Goal: Transaction & Acquisition: Purchase product/service

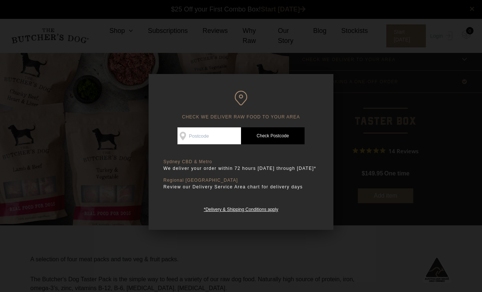
click at [197, 142] on input "Check Availability At" at bounding box center [209, 135] width 64 height 17
type input "2092"
click at [285, 138] on link "Check Postcode" at bounding box center [273, 135] width 64 height 17
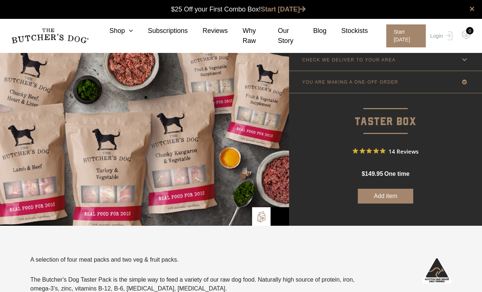
click at [389, 196] on button "Add item" at bounding box center [385, 196] width 55 height 15
click at [393, 194] on button "Add more" at bounding box center [385, 196] width 55 height 15
click at [467, 32] on div "0" at bounding box center [469, 30] width 7 height 7
click at [401, 37] on span "Start today" at bounding box center [405, 35] width 39 height 23
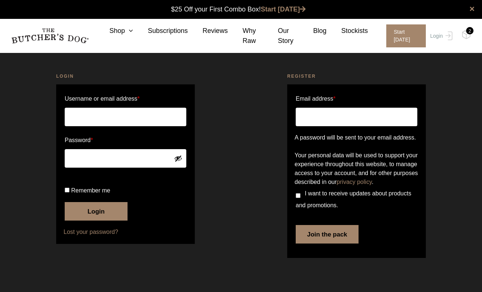
click at [321, 122] on input "Email address *" at bounding box center [357, 117] width 122 height 18
type input "runnells07@yahoo.com"
click at [298, 198] on input "I want to receive updates about products and promotions." at bounding box center [298, 195] width 5 height 5
checkbox input "true"
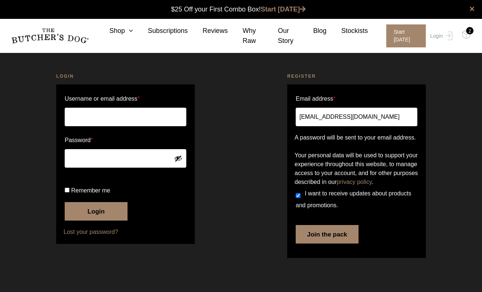
click at [313, 243] on button "Join the pack" at bounding box center [327, 234] width 63 height 18
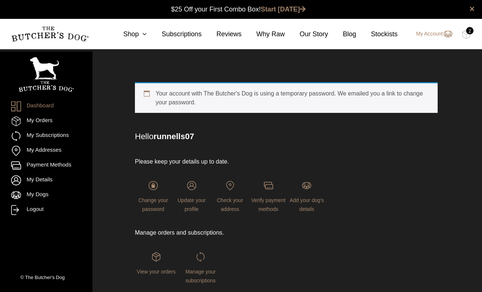
click at [468, 32] on div "2" at bounding box center [469, 30] width 7 height 7
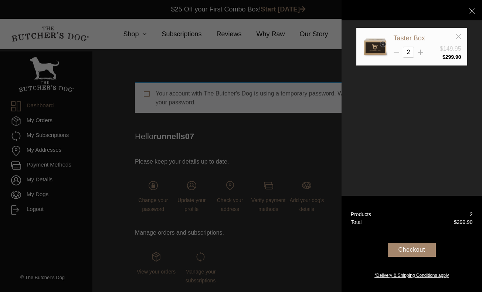
click at [396, 53] on icon at bounding box center [397, 53] width 6 height 6
type input "1"
click at [410, 252] on div "Checkout" at bounding box center [412, 249] width 48 height 14
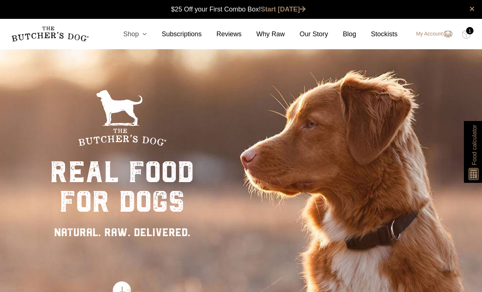
scroll to position [0, 0]
click at [143, 34] on icon at bounding box center [143, 34] width 8 height 7
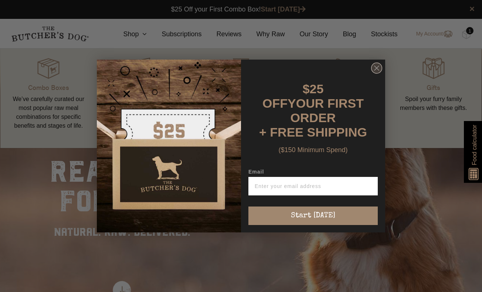
click at [378, 74] on circle "Close dialog" at bounding box center [376, 68] width 11 height 11
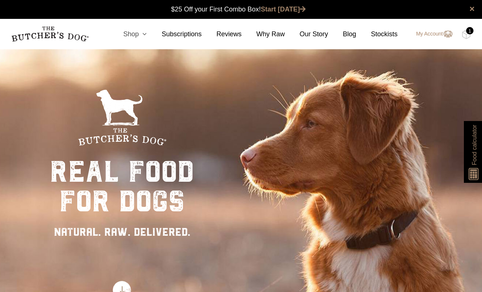
click at [143, 33] on icon at bounding box center [143, 34] width 8 height 7
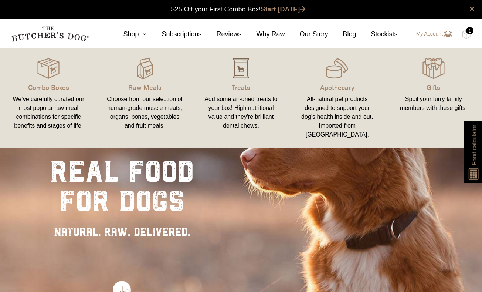
click at [247, 70] on img at bounding box center [241, 68] width 22 height 22
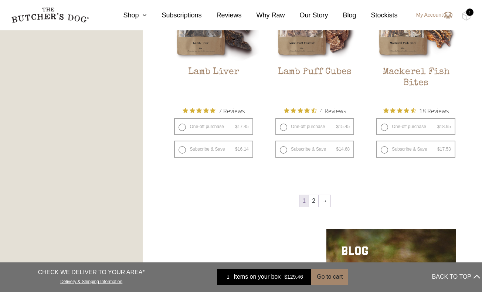
scroll to position [937, 0]
click at [316, 204] on link "2" at bounding box center [313, 201] width 9 height 12
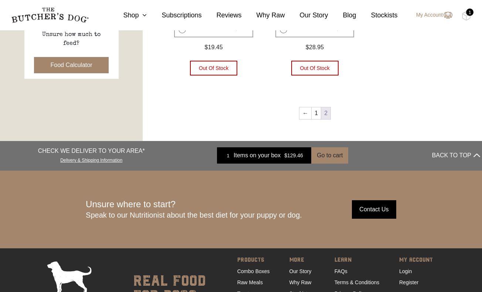
scroll to position [372, 0]
click at [312, 107] on link "1" at bounding box center [316, 113] width 9 height 12
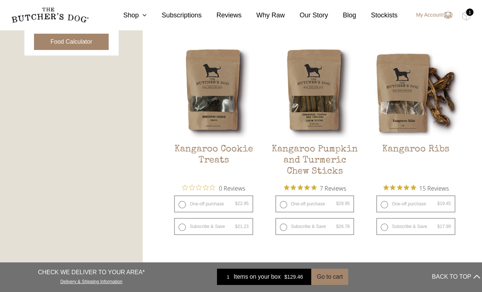
scroll to position [396, 0]
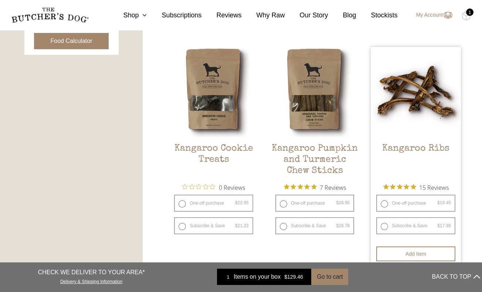
click at [383, 202] on label "One-off purchase $ 19.45 — or subscribe and save 7.5%" at bounding box center [415, 202] width 79 height 17
radio input "true"
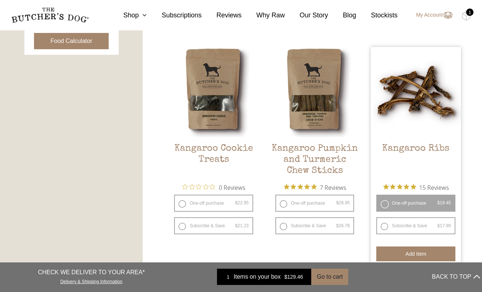
click at [395, 252] on button "Add item" at bounding box center [415, 253] width 79 height 15
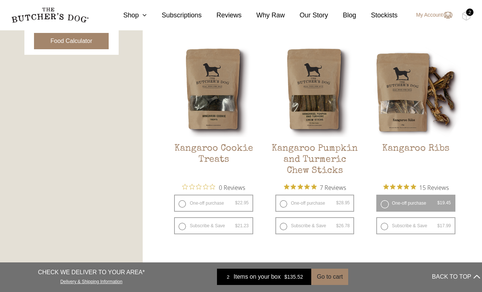
click at [470, 11] on div "2" at bounding box center [469, 12] width 7 height 7
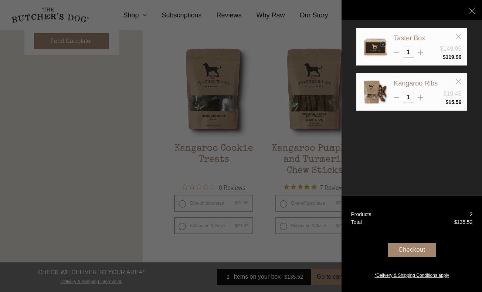
click at [412, 255] on div "Checkout" at bounding box center [412, 249] width 48 height 14
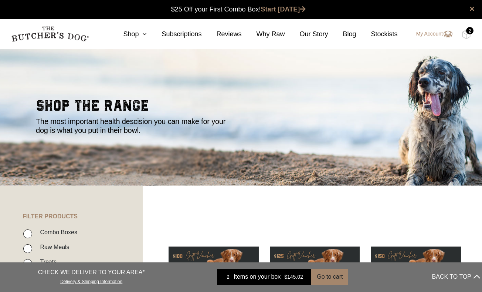
scroll to position [0, 0]
click at [288, 9] on link "Start [DATE]" at bounding box center [283, 9] width 45 height 7
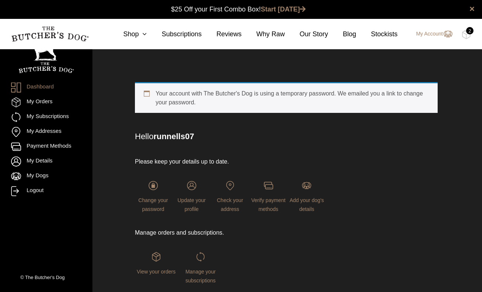
scroll to position [0, 0]
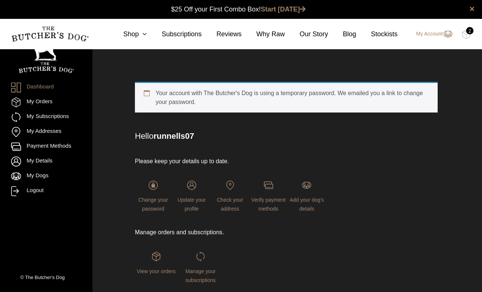
click at [120, 90] on div "Your account with The Butcher's Dog is using a temporary password. We emailed y…" at bounding box center [286, 206] width 377 height 287
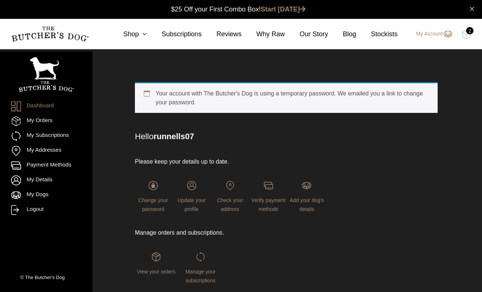
scroll to position [0, 0]
click at [473, 10] on link "×" at bounding box center [471, 8] width 5 height 9
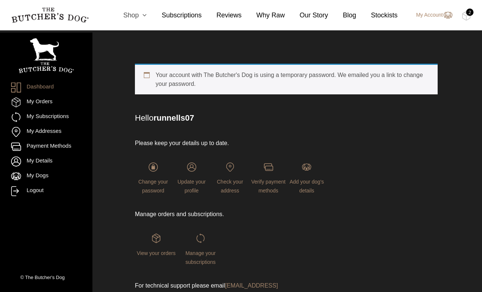
click at [144, 15] on icon at bounding box center [143, 15] width 8 height 7
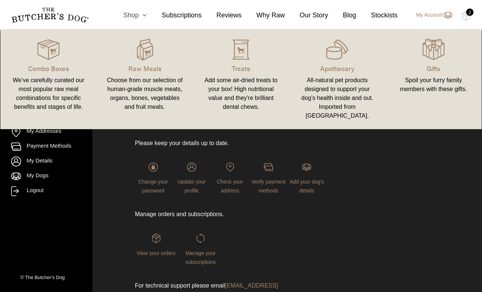
click at [144, 15] on icon at bounding box center [143, 15] width 8 height 7
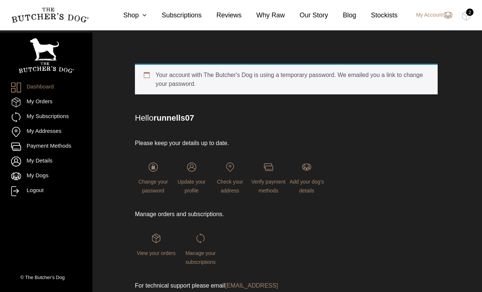
click at [468, 15] on div "2" at bounding box center [469, 12] width 7 height 7
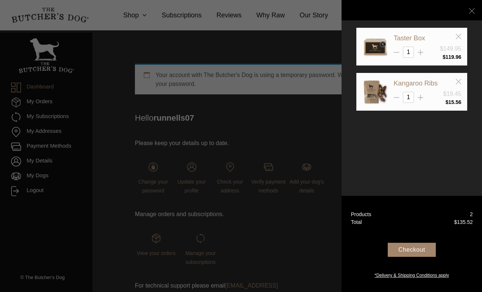
click at [414, 249] on div "Checkout" at bounding box center [412, 249] width 48 height 14
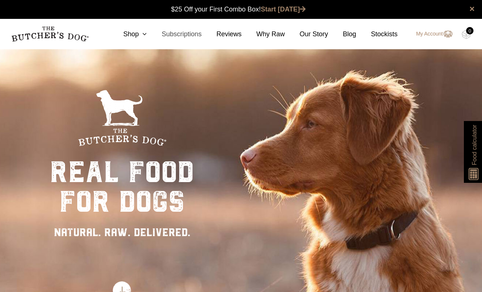
scroll to position [0, 0]
click at [143, 36] on icon at bounding box center [143, 34] width 8 height 7
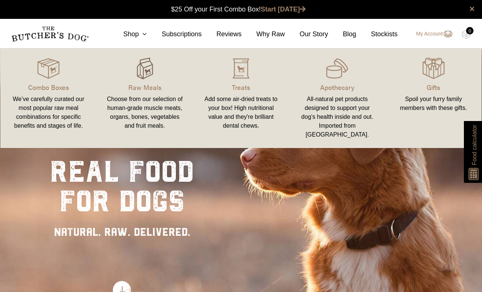
click at [143, 71] on img at bounding box center [145, 68] width 22 height 22
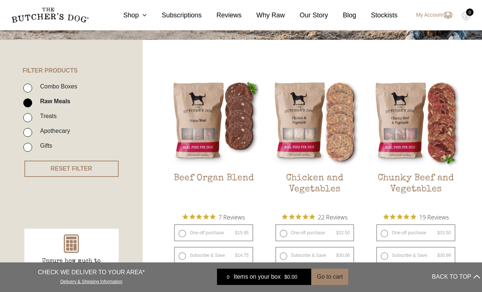
scroll to position [169, 0]
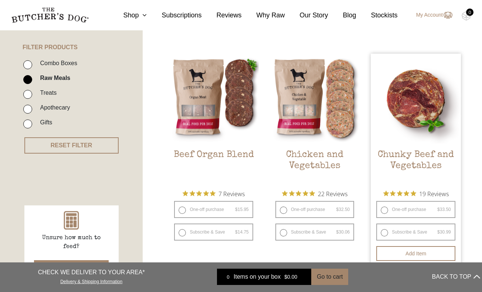
click at [389, 117] on img at bounding box center [416, 99] width 90 height 90
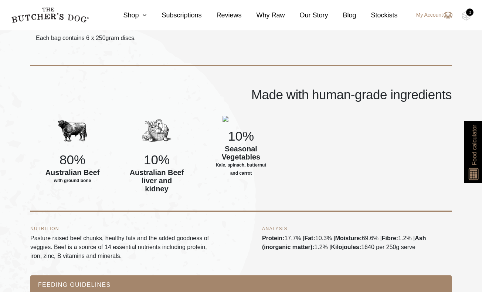
scroll to position [253, 0]
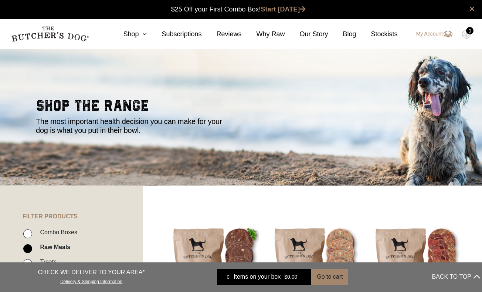
scroll to position [169, 0]
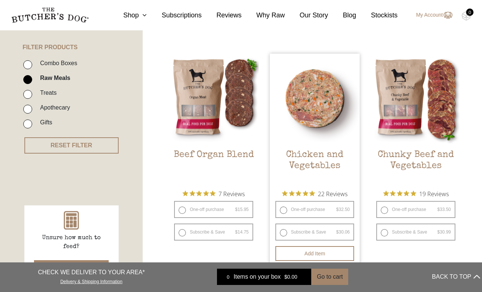
click at [285, 103] on img at bounding box center [315, 99] width 90 height 90
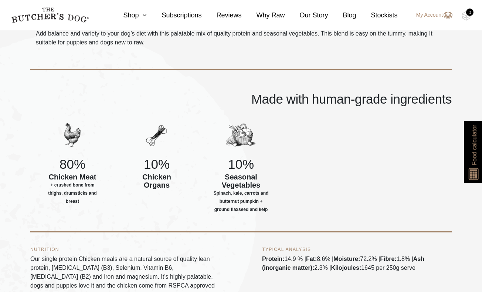
scroll to position [251, 0]
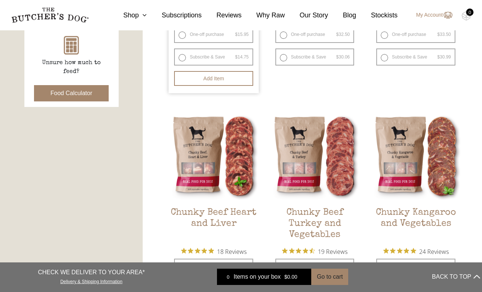
scroll to position [345, 0]
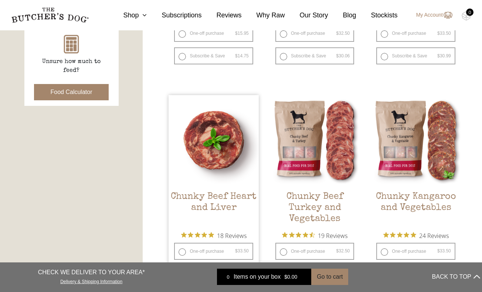
click at [222, 145] on img at bounding box center [214, 140] width 90 height 90
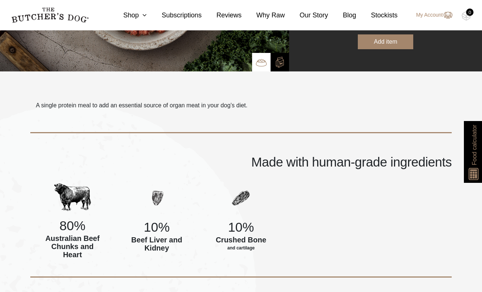
scroll to position [156, 0]
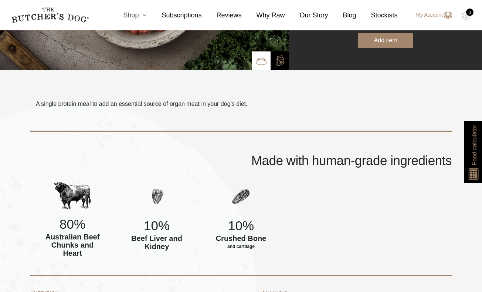
click at [140, 17] on icon at bounding box center [143, 15] width 8 height 7
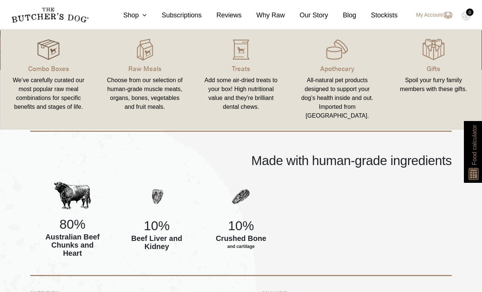
click at [44, 53] on img at bounding box center [48, 49] width 22 height 22
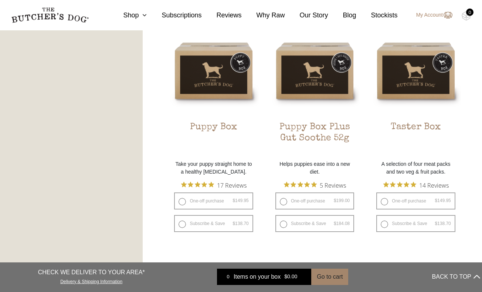
scroll to position [442, 0]
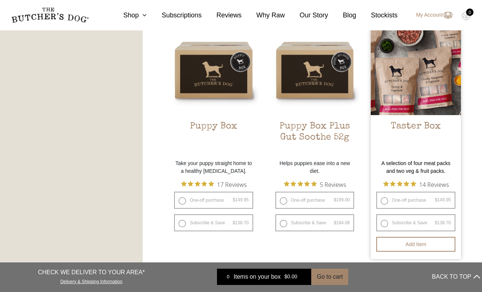
click at [411, 98] on img at bounding box center [416, 70] width 90 height 90
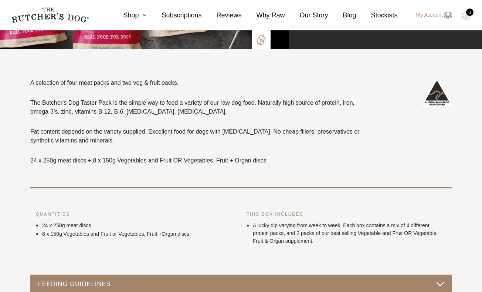
scroll to position [180, 0]
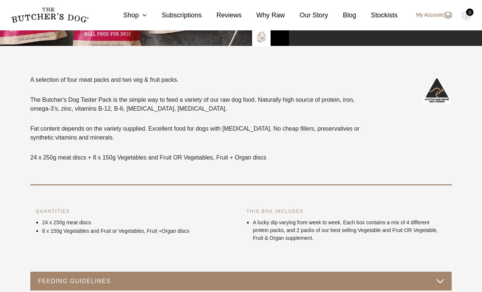
click at [428, 17] on link "My Account" at bounding box center [431, 15] width 44 height 9
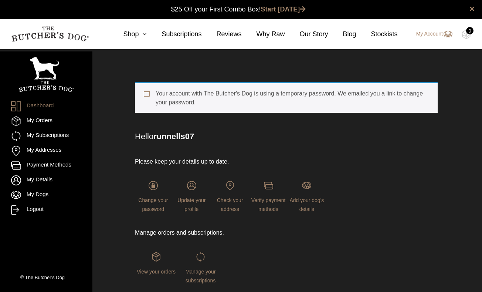
scroll to position [0, 0]
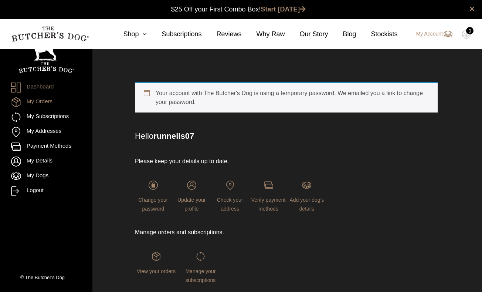
click at [48, 104] on link "My Orders" at bounding box center [46, 102] width 70 height 10
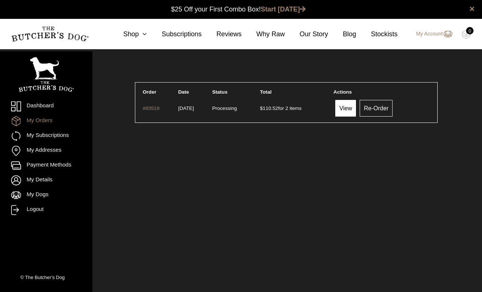
click at [351, 110] on link "View" at bounding box center [345, 108] width 21 height 17
click at [49, 167] on ul "Dashboard My Orders My Subscriptions My Addresses Payment Methods My Details My…" at bounding box center [46, 157] width 70 height 113
click at [45, 178] on link "My Details" at bounding box center [46, 180] width 70 height 10
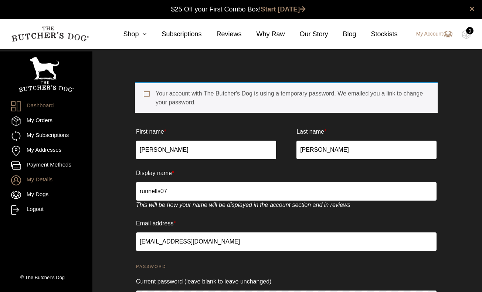
click at [35, 107] on link "Dashboard" at bounding box center [46, 106] width 70 height 10
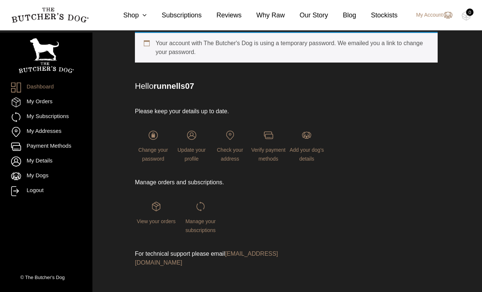
scroll to position [50, 0]
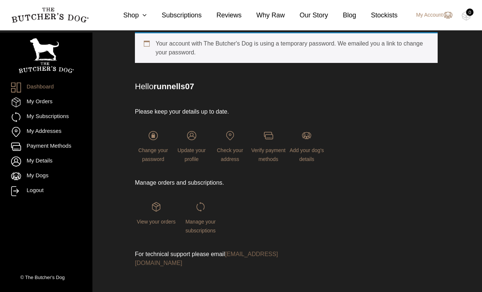
click at [273, 253] on link "support@thebutchersdog.com.au" at bounding box center [206, 258] width 143 height 15
